Goal: Task Accomplishment & Management: Use online tool/utility

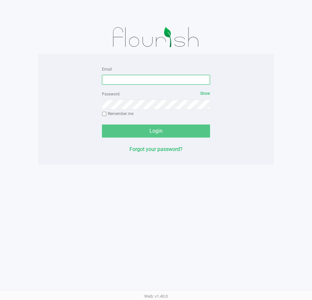
click at [142, 83] on input "Email" at bounding box center [156, 80] width 108 height 10
type input "[EMAIL_ADDRESS][DOMAIN_NAME]"
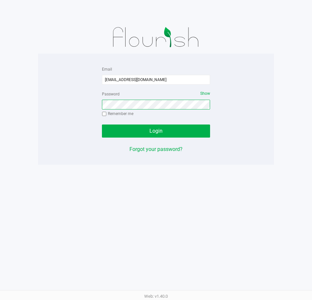
click at [102, 125] on button "Login" at bounding box center [156, 131] width 108 height 13
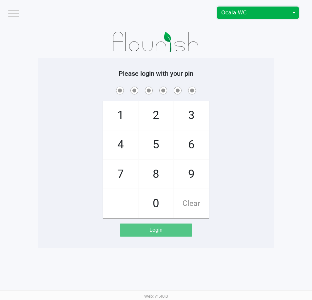
click at [257, 10] on span "Ocala WC" at bounding box center [253, 13] width 64 height 8
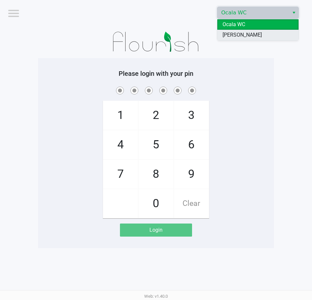
click at [254, 36] on span "[PERSON_NAME]" at bounding box center [241, 35] width 39 height 8
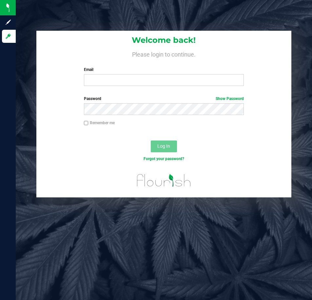
click at [118, 74] on div "Email Required Please format your email correctly." at bounding box center [164, 76] width 170 height 19
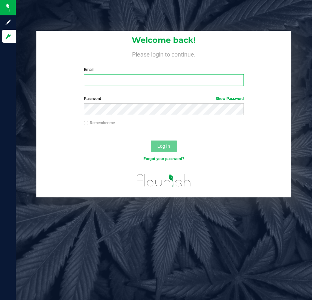
click at [119, 81] on input "Email" at bounding box center [164, 80] width 160 height 12
type input "[EMAIL_ADDRESS][DOMAIN_NAME]"
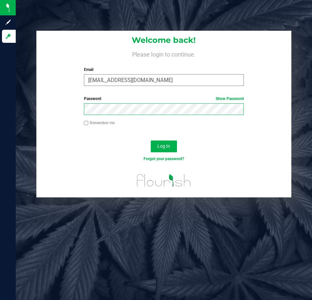
click at [151, 141] on button "Log In" at bounding box center [164, 147] width 26 height 12
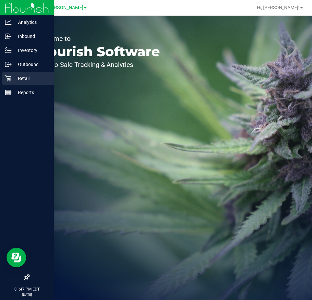
click at [9, 77] on icon at bounding box center [8, 78] width 7 height 7
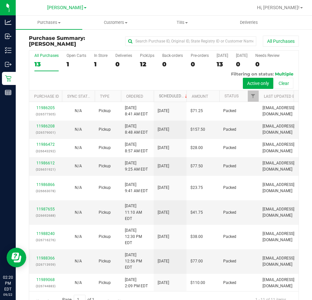
click at [166, 96] on link "Scheduled" at bounding box center [174, 96] width 30 height 5
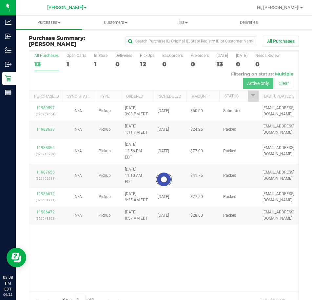
click at [43, 108] on div at bounding box center [163, 180] width 269 height 258
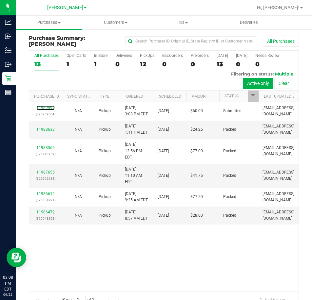
click at [43, 108] on link "11989597" at bounding box center [45, 108] width 18 height 5
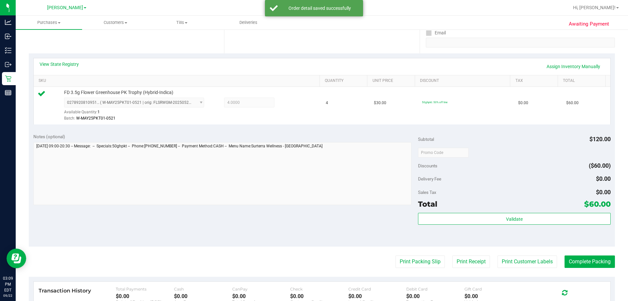
scroll to position [234, 0]
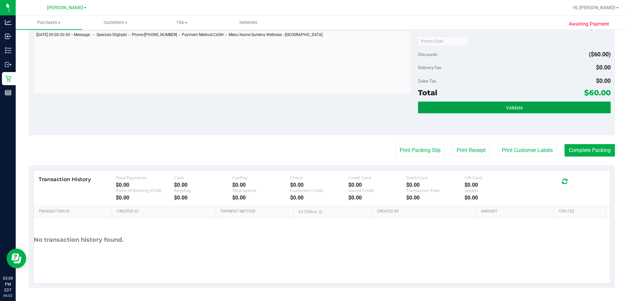
click at [311, 105] on span "Validate" at bounding box center [514, 107] width 17 height 5
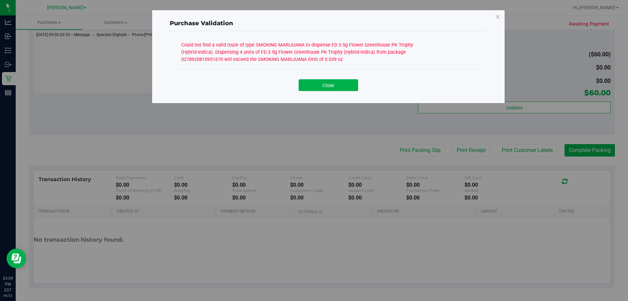
click at [311, 77] on div "Close" at bounding box center [329, 83] width 298 height 16
click at [311, 79] on div "Close" at bounding box center [329, 83] width 298 height 16
click at [311, 83] on button "Close" at bounding box center [329, 85] width 60 height 12
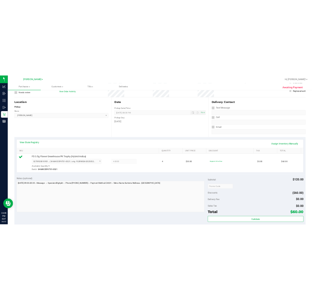
scroll to position [5, 0]
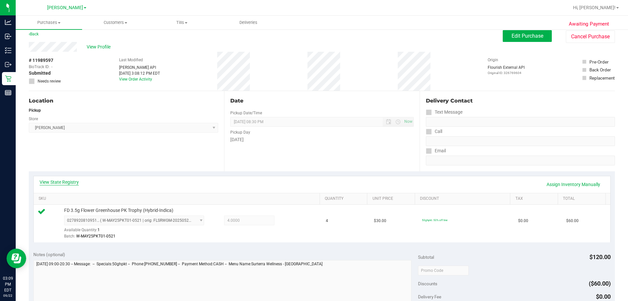
click at [72, 181] on link "View State Registry" at bounding box center [59, 182] width 39 height 7
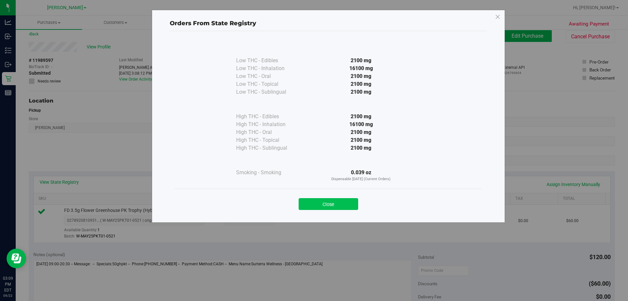
click at [311, 205] on button "Close" at bounding box center [329, 204] width 60 height 12
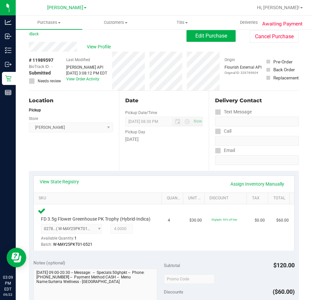
click at [150, 66] on div "# 11989597 BioTrack ID: - Submitted Needs review Last Modified [PERSON_NAME] AP…" at bounding box center [164, 71] width 270 height 39
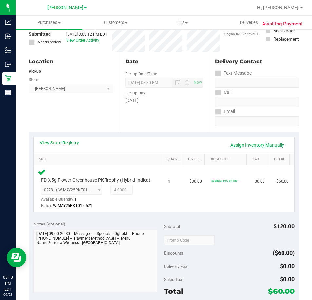
scroll to position [0, 0]
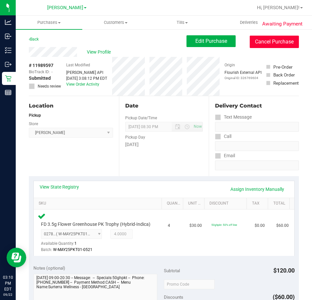
click at [253, 45] on button "Cancel Purchase" at bounding box center [273, 42] width 49 height 12
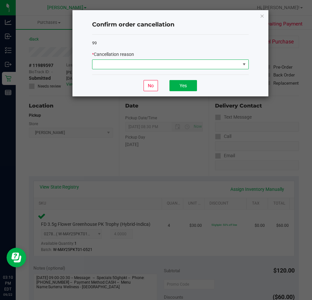
click at [181, 63] on span at bounding box center [166, 64] width 148 height 9
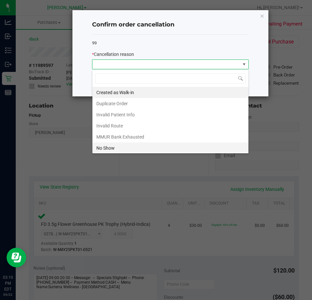
scroll to position [10, 156]
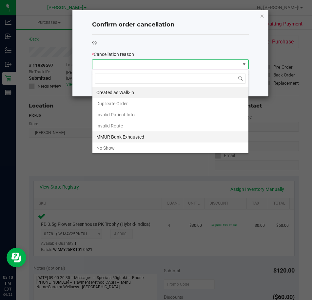
click at [120, 136] on li "MMUR Bank Exhausted" at bounding box center [170, 137] width 156 height 11
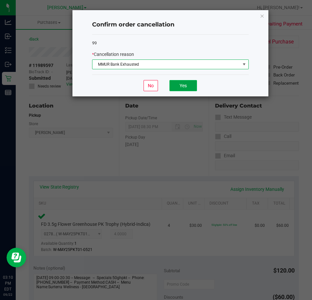
click at [187, 87] on button "Yes" at bounding box center [182, 85] width 27 height 11
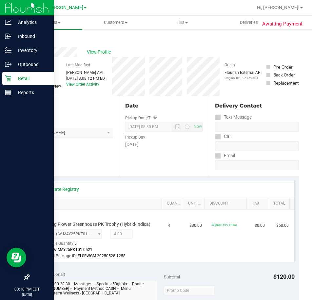
click at [13, 77] on p "Retail" at bounding box center [30, 79] width 39 height 8
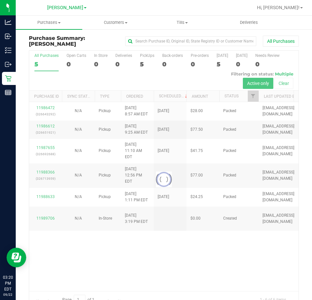
click at [244, 250] on div at bounding box center [163, 180] width 269 height 258
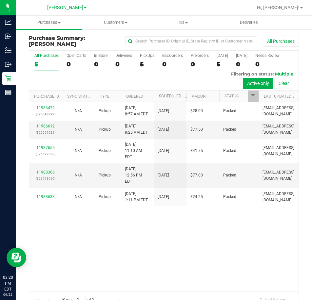
click at [171, 96] on link "Scheduled" at bounding box center [174, 96] width 30 height 5
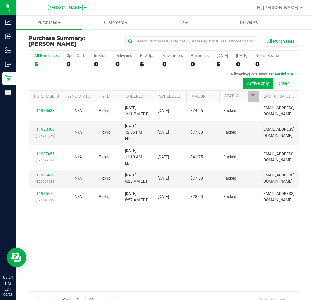
click at [217, 213] on div "11988633 N/A Pickup [DATE] 1:11 PM EDT 9/22/2025 $24.25 Packed [EMAIL_ADDRESS][…" at bounding box center [163, 196] width 269 height 189
click at [217, 241] on div "11988633 N/A Pickup [DATE] 1:11 PM EDT 9/22/2025 $24.25 Packed [EMAIL_ADDRESS][…" at bounding box center [163, 196] width 269 height 189
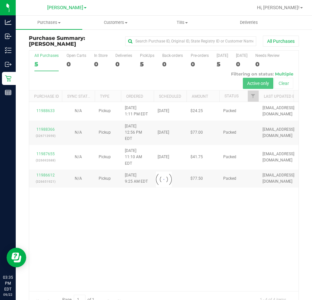
click at [213, 250] on div at bounding box center [163, 180] width 269 height 258
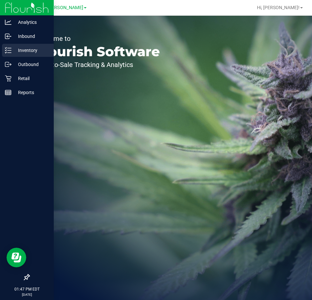
click at [9, 49] on icon at bounding box center [8, 50] width 7 height 7
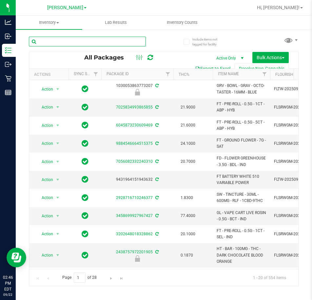
drag, startPoint x: 79, startPoint y: 37, endPoint x: 79, endPoint y: 41, distance: 4.3
click at [79, 37] on input "text" at bounding box center [87, 42] width 117 height 10
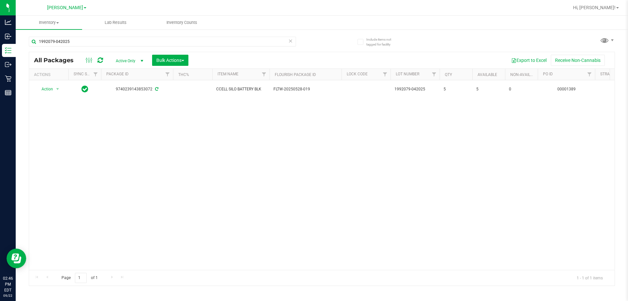
click at [311, 181] on div "Action Action Adjust qty Create package Edit attributes Global inventory Locate…" at bounding box center [322, 174] width 586 height 189
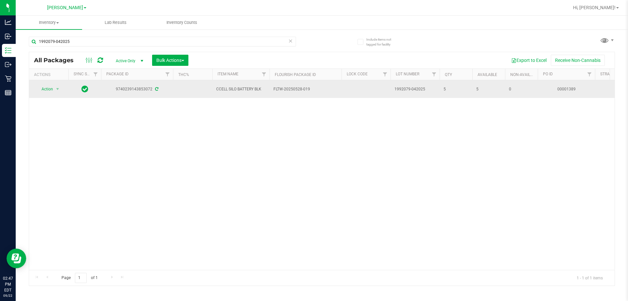
drag, startPoint x: 263, startPoint y: 89, endPoint x: 214, endPoint y: 89, distance: 49.1
click at [214, 89] on td "CCELL SILO BATTERY BLK" at bounding box center [240, 89] width 57 height 18
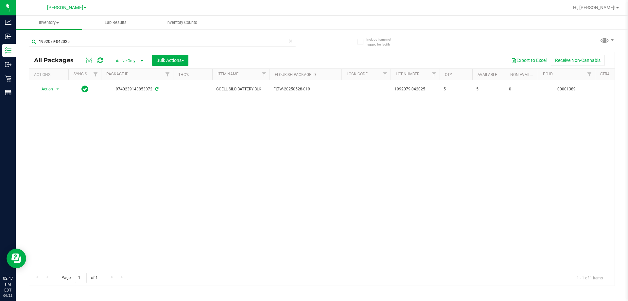
copy span "CCELL SILO BATTERY BLK"
drag, startPoint x: 77, startPoint y: 42, endPoint x: 23, endPoint y: 41, distance: 54.0
click at [23, 41] on div "Include items not tagged for facility 1992079-042025 All Packages Active Only A…" at bounding box center [322, 129] width 613 height 200
paste input "CCELL SILO BATTERY BLK"
type input "CCELL SILO BATTERY BLK"
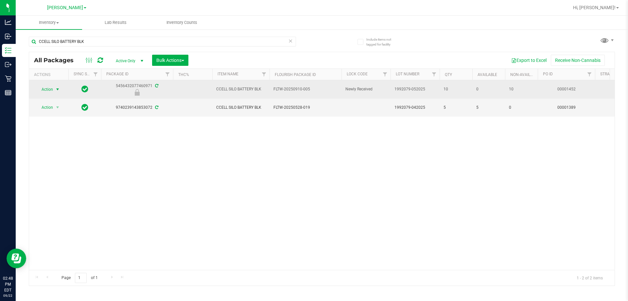
click at [62, 89] on span "select" at bounding box center [58, 89] width 8 height 9
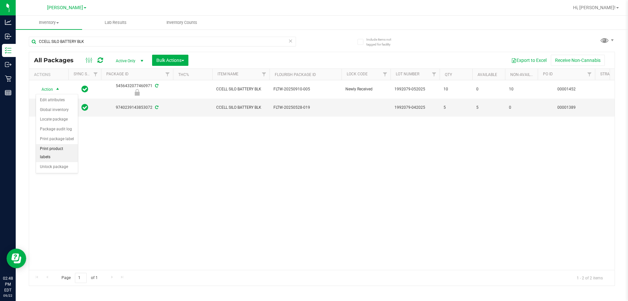
click at [53, 149] on li "Print product labels" at bounding box center [57, 153] width 42 height 18
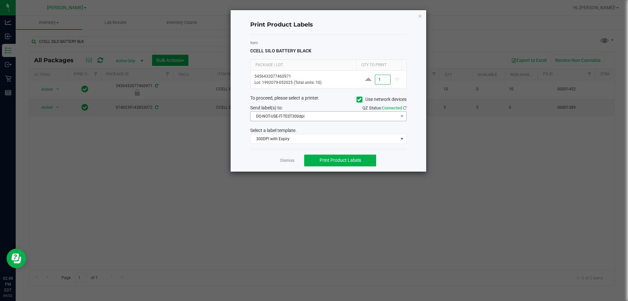
type input "1"
click at [295, 119] on span "DO-NOT-USE-IT-TEST300dpi" at bounding box center [325, 116] width 148 height 9
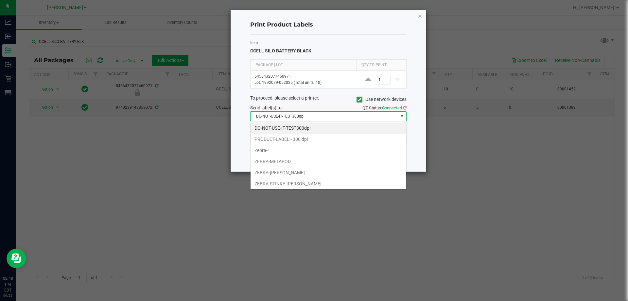
scroll to position [10, 156]
click at [278, 161] on li "ZEBRA-METAPOD" at bounding box center [329, 161] width 156 height 11
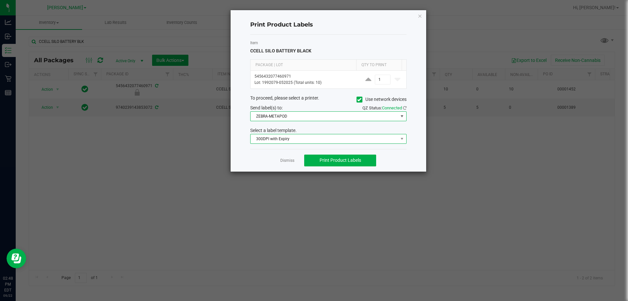
click at [279, 139] on span "300DPI with Expiry" at bounding box center [325, 138] width 148 height 9
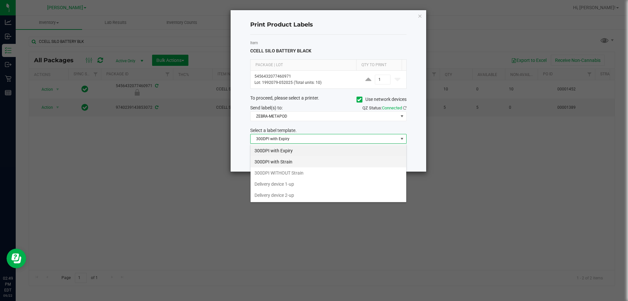
click at [281, 159] on li "300DPI with Strain" at bounding box center [329, 161] width 156 height 11
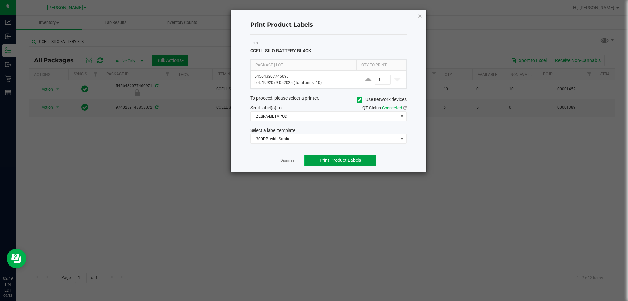
click at [311, 161] on span "Print Product Labels" at bounding box center [341, 159] width 42 height 5
click at [311, 163] on span "Print Product Labels" at bounding box center [341, 159] width 42 height 5
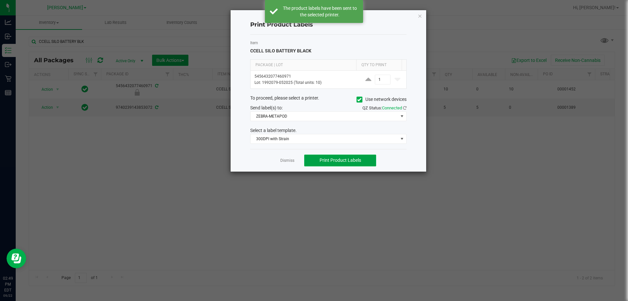
click at [311, 163] on span "Print Product Labels" at bounding box center [341, 159] width 42 height 5
click at [311, 161] on span "Print Product Labels" at bounding box center [341, 159] width 42 height 5
click at [311, 165] on button "Print Product Labels" at bounding box center [340, 160] width 72 height 12
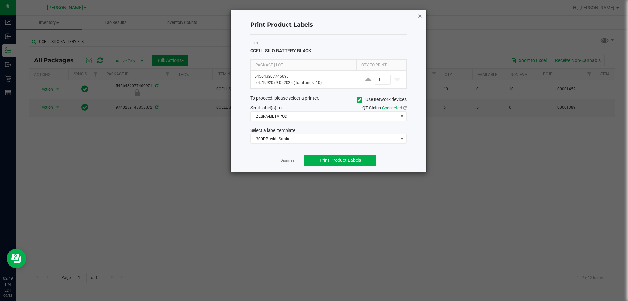
click at [311, 14] on icon "button" at bounding box center [420, 16] width 5 height 8
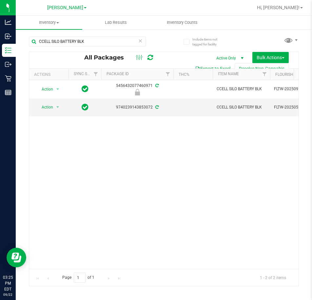
click at [192, 160] on div "Action Action Edit attributes Global inventory Locate package Package audit log…" at bounding box center [163, 174] width 269 height 189
drag, startPoint x: 98, startPoint y: 44, endPoint x: 28, endPoint y: 37, distance: 69.7
click at [30, 38] on input "CCELL SILO BATTERY BLK" at bounding box center [87, 42] width 117 height 10
paste input "SN250728DC1-0804"
type input "SN250728DC1-0804"
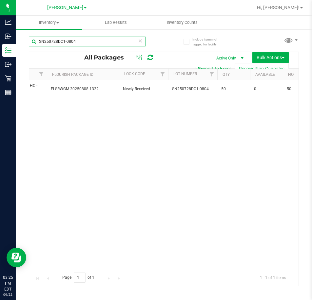
scroll to position [0, 228]
